Goal: Task Accomplishment & Management: Use online tool/utility

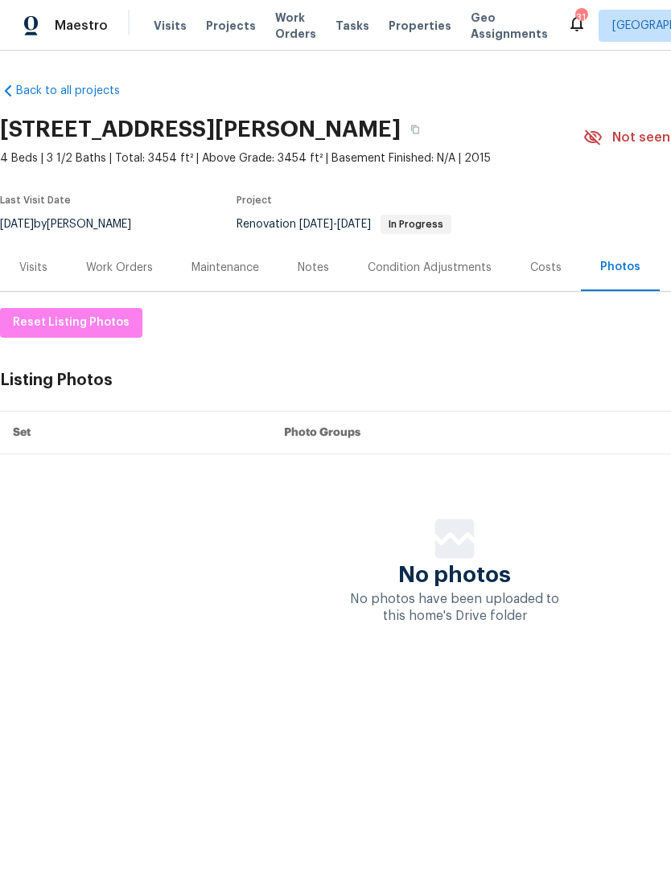
scroll to position [0, 238]
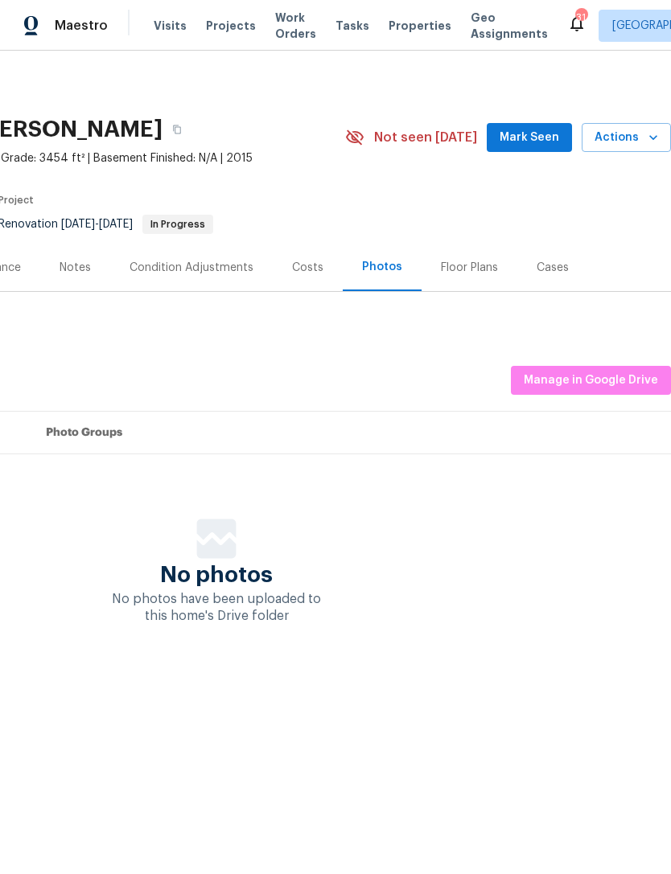
click at [179, 16] on div "Visits Projects Work Orders Tasks Properties Geo Assignments" at bounding box center [360, 26] width 413 height 32
click at [160, 31] on span "Visits" at bounding box center [170, 26] width 33 height 16
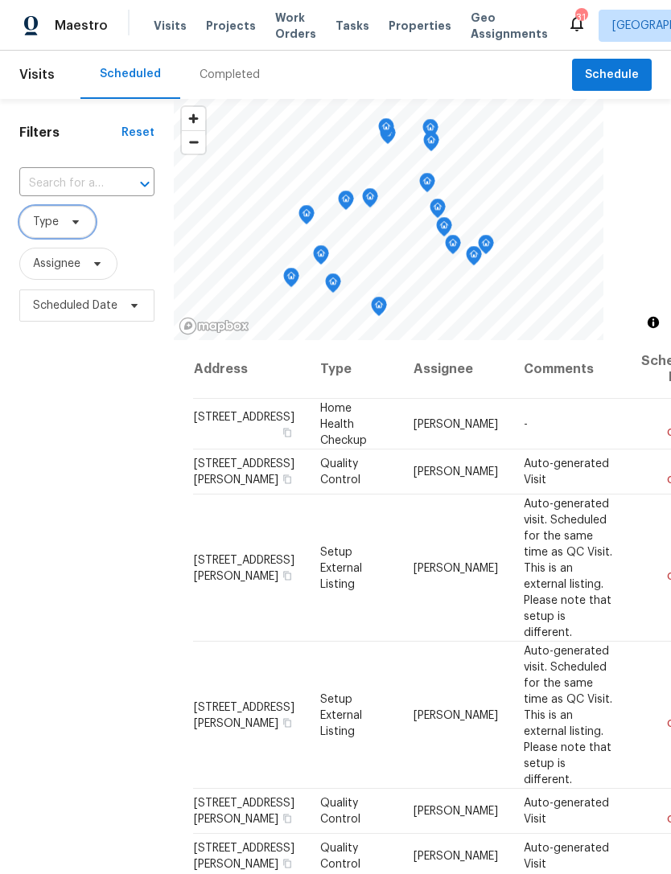
click at [72, 233] on span "Type" at bounding box center [57, 222] width 76 height 32
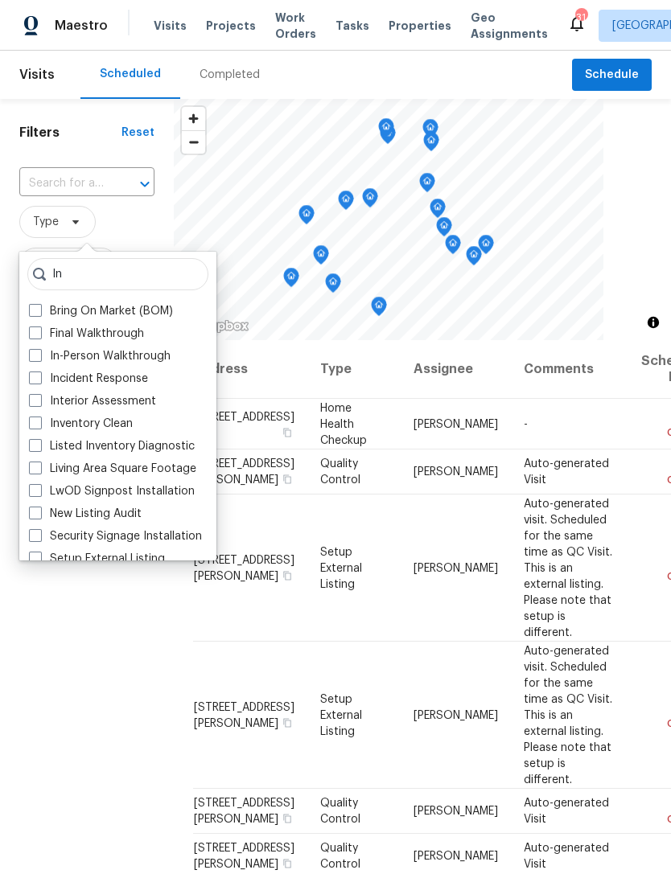
type input "In"
click at [125, 356] on label "In-Person Walkthrough" at bounding box center [100, 356] width 142 height 16
click at [39, 356] on input "In-Person Walkthrough" at bounding box center [34, 353] width 10 height 10
checkbox input "true"
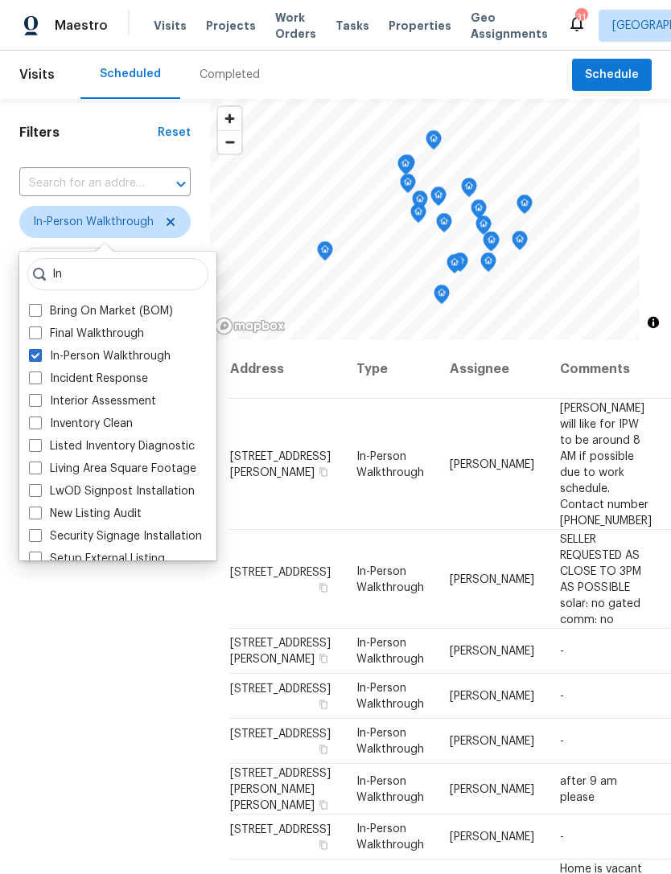
click at [90, 727] on div "Filters Reset ​ In-Person Walkthrough Assignee Scheduled Date" at bounding box center [105, 569] width 210 height 941
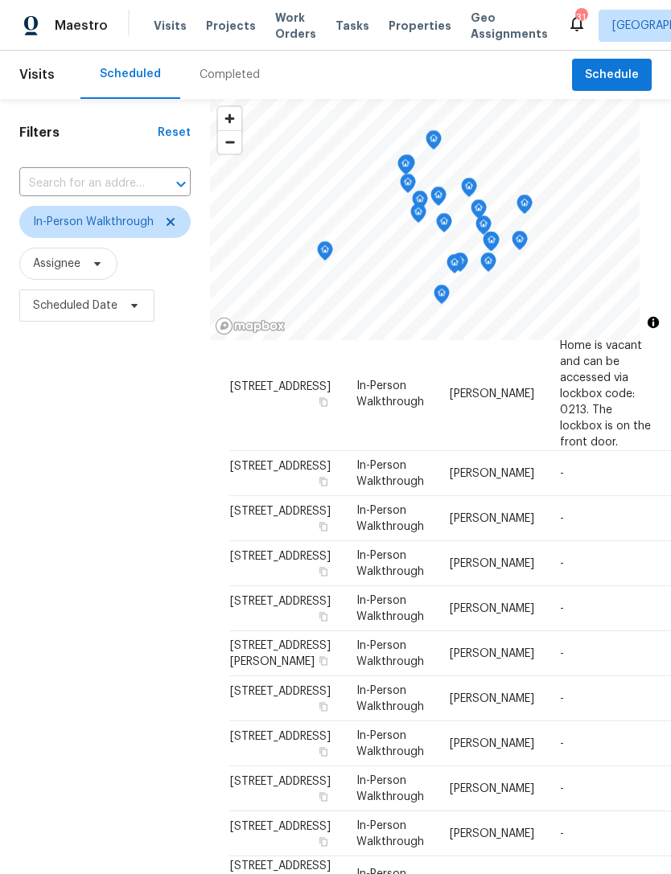
scroll to position [840, 0]
